Goal: Navigation & Orientation: Find specific page/section

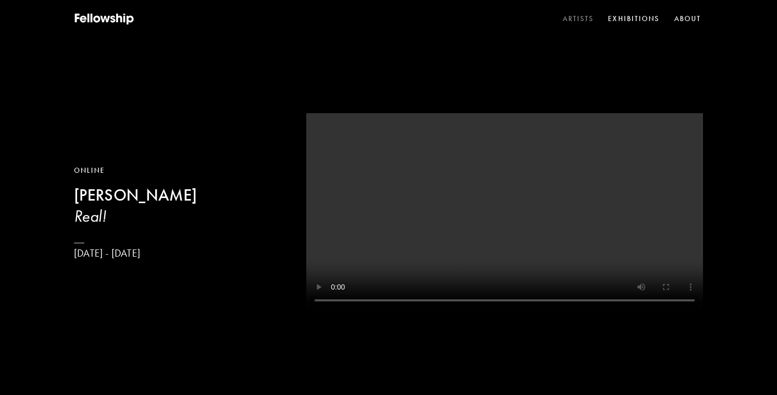
click at [579, 18] on link "Artists" at bounding box center [578, 18] width 35 height 15
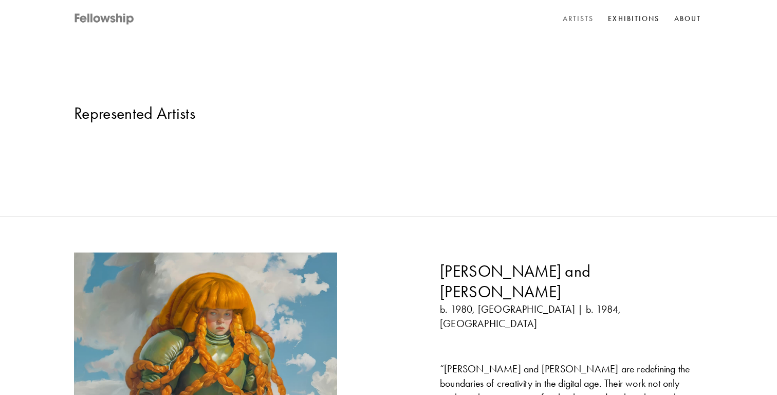
click at [119, 20] on icon at bounding box center [120, 17] width 6 height 9
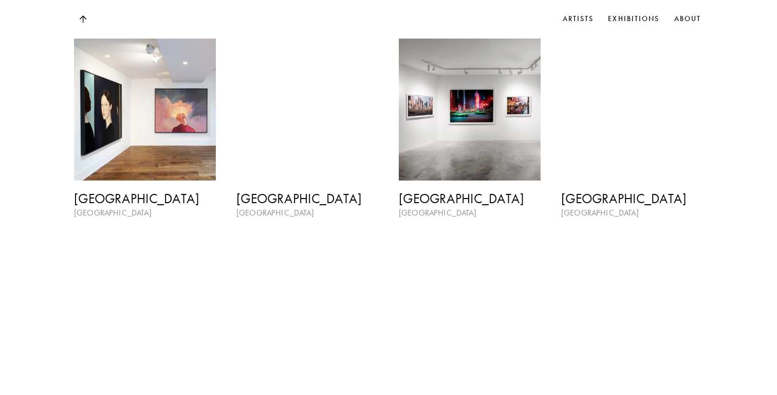
scroll to position [1546, 0]
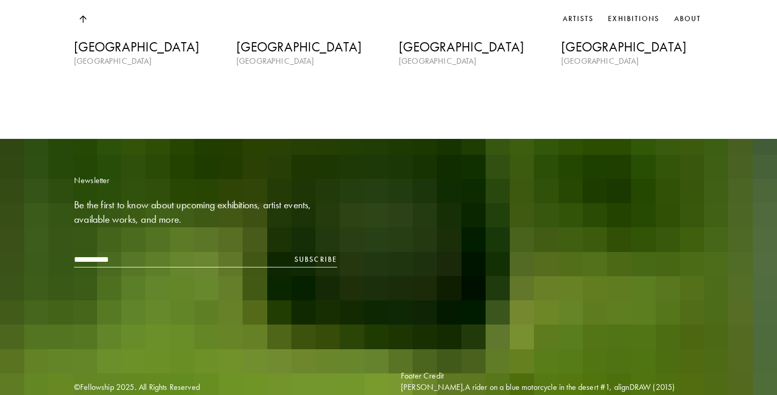
click at [95, 252] on input "email" at bounding box center [205, 259] width 263 height 15
click at [112, 208] on div "Newsletter Be the first to know about upcoming exhibitions, artist events, avai…" at bounding box center [225, 221] width 302 height 92
click at [103, 252] on input "email" at bounding box center [205, 259] width 263 height 15
click at [122, 215] on div "Newsletter Be the first to know about upcoming exhibitions, artist events, avai…" at bounding box center [225, 221] width 302 height 92
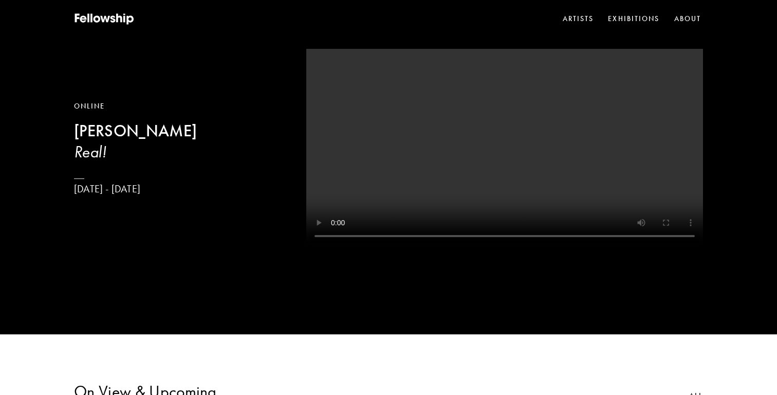
scroll to position [0, 0]
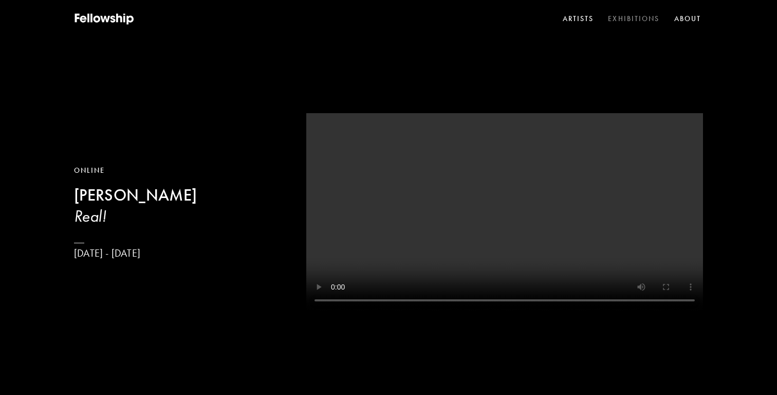
click at [637, 20] on link "Exhibitions" at bounding box center [633, 18] width 55 height 15
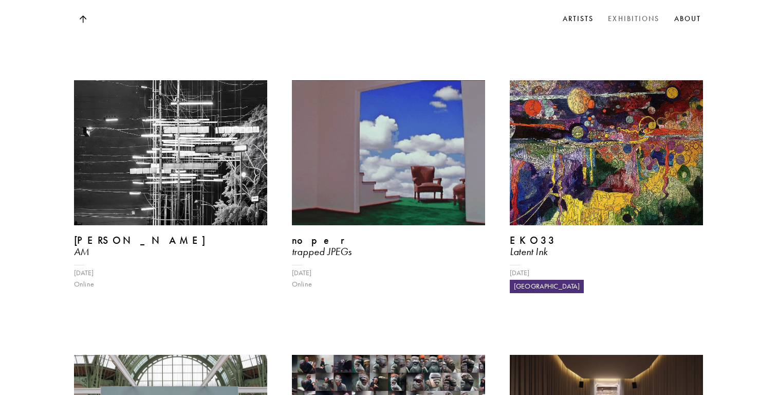
scroll to position [2134, 0]
